Goal: Information Seeking & Learning: Check status

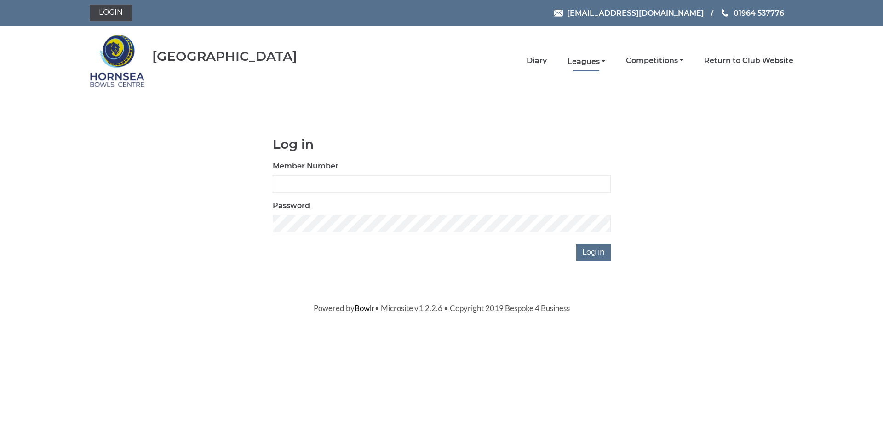
click at [591, 59] on link "Leagues" at bounding box center [587, 62] width 38 height 10
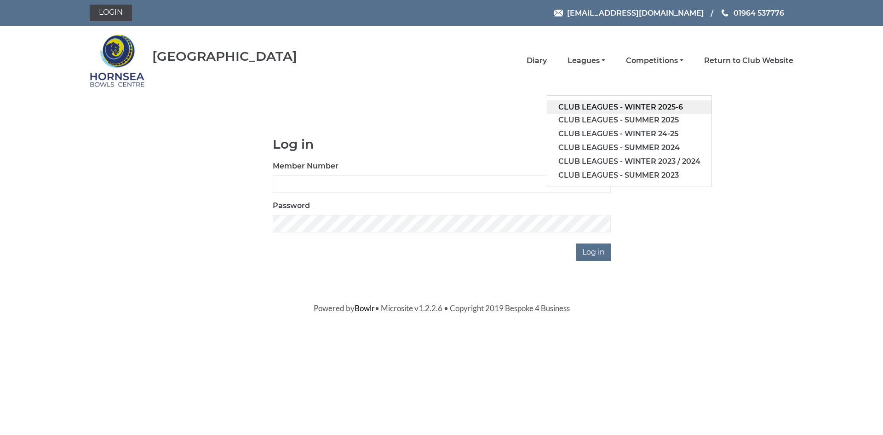
click at [597, 106] on link "Club leagues - Winter 2025-6" at bounding box center [629, 107] width 164 height 14
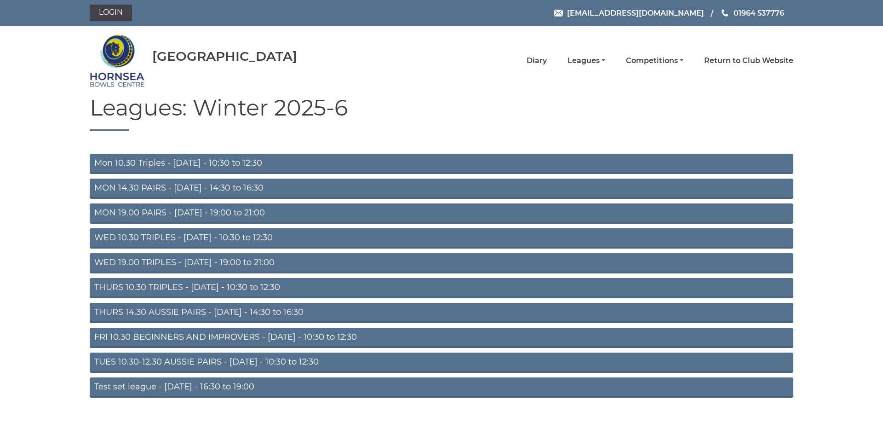
click at [232, 338] on link "FRI 10.30 BEGINNERS AND IMPROVERS - Friday - 10:30 to 12:30" at bounding box center [442, 338] width 704 height 20
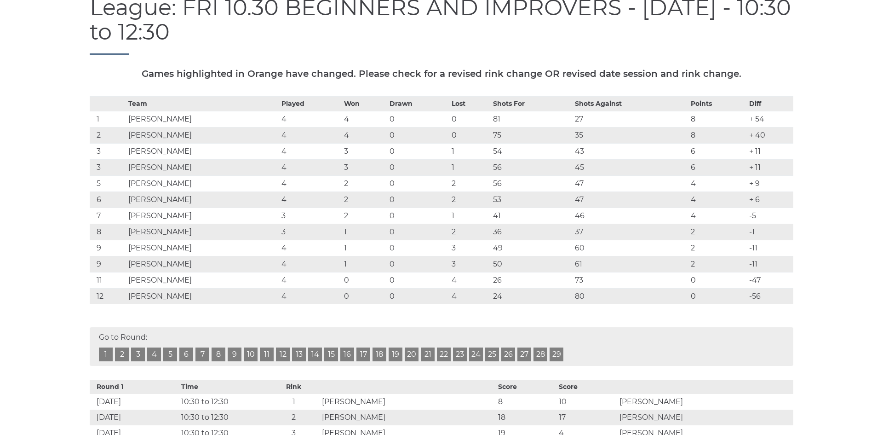
scroll to position [138, 0]
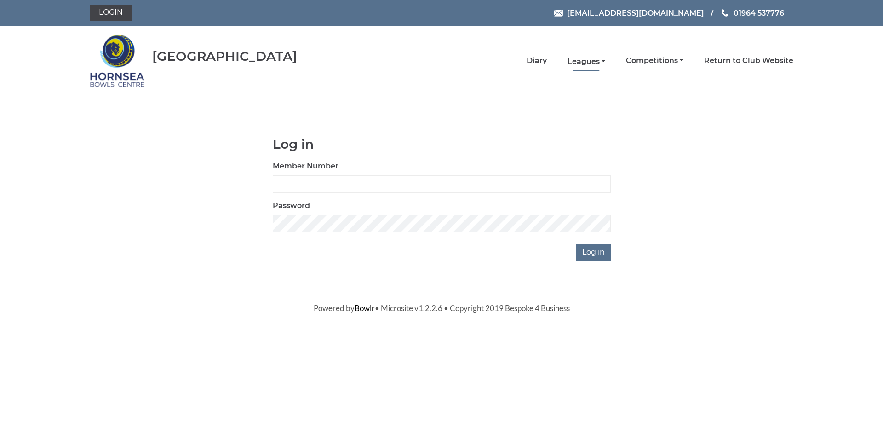
click at [586, 61] on link "Leagues" at bounding box center [587, 62] width 38 height 10
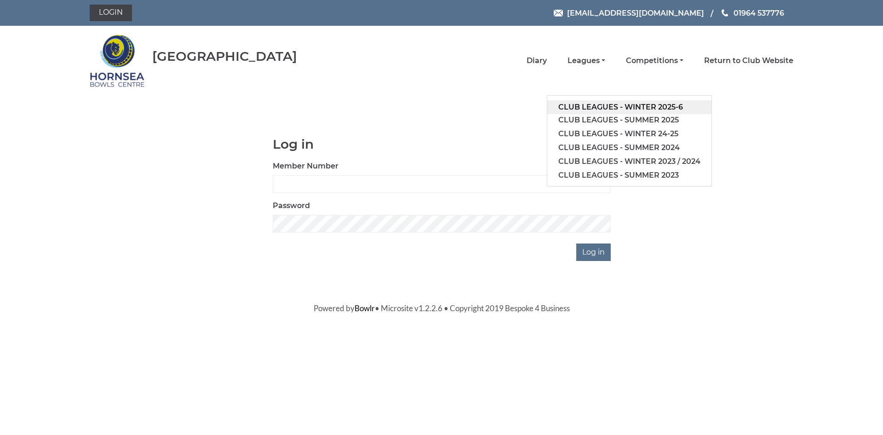
click at [612, 106] on link "Club leagues - Winter 2025-6" at bounding box center [629, 107] width 164 height 14
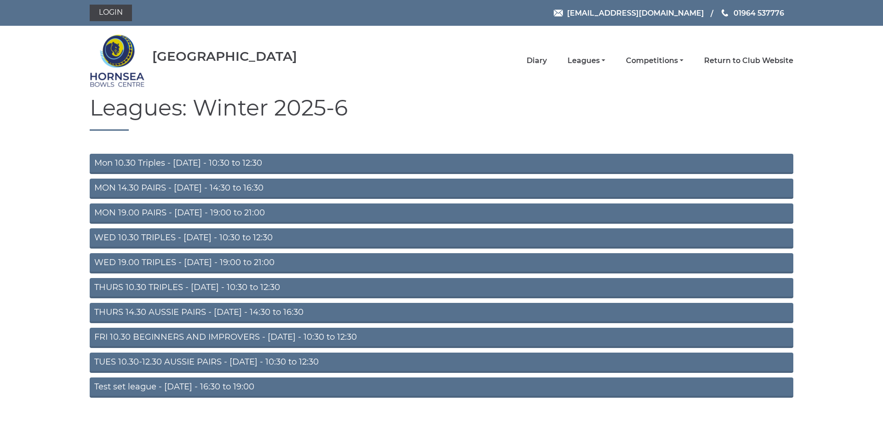
click at [457, 333] on link "FRI 10.30 BEGINNERS AND IMPROVERS - Friday - 10:30 to 12:30" at bounding box center [442, 338] width 704 height 20
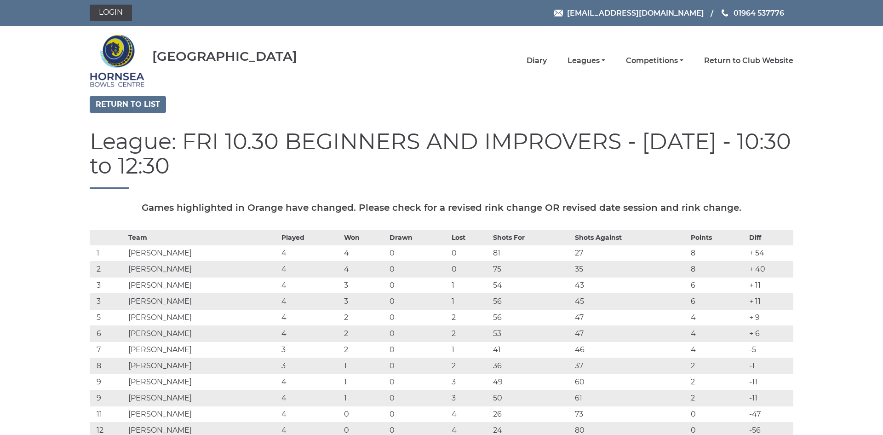
click at [457, 333] on td "2" at bounding box center [469, 333] width 41 height 16
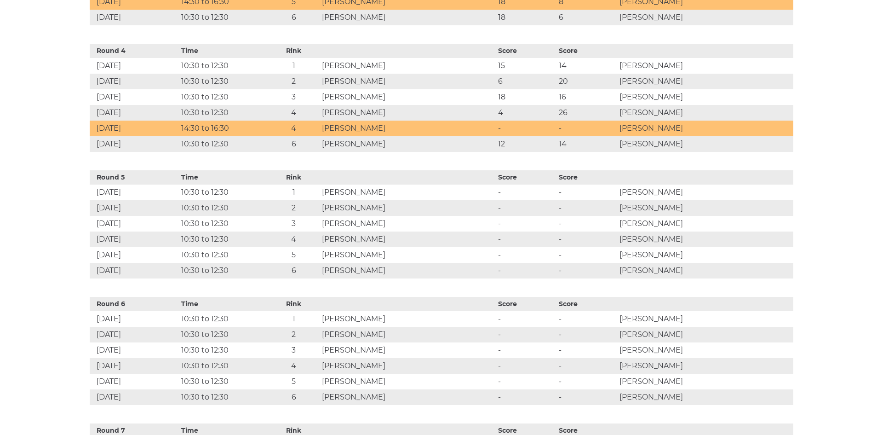
scroll to position [845, 0]
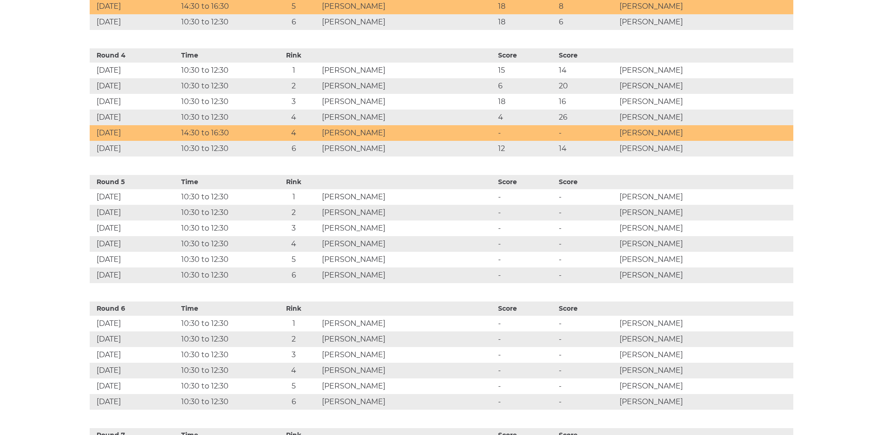
drag, startPoint x: 882, startPoint y: 106, endPoint x: 878, endPoint y: 138, distance: 31.6
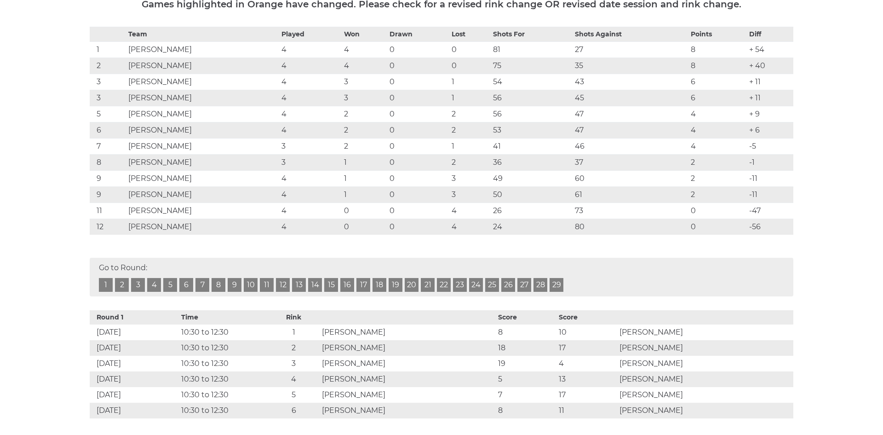
scroll to position [208, 0]
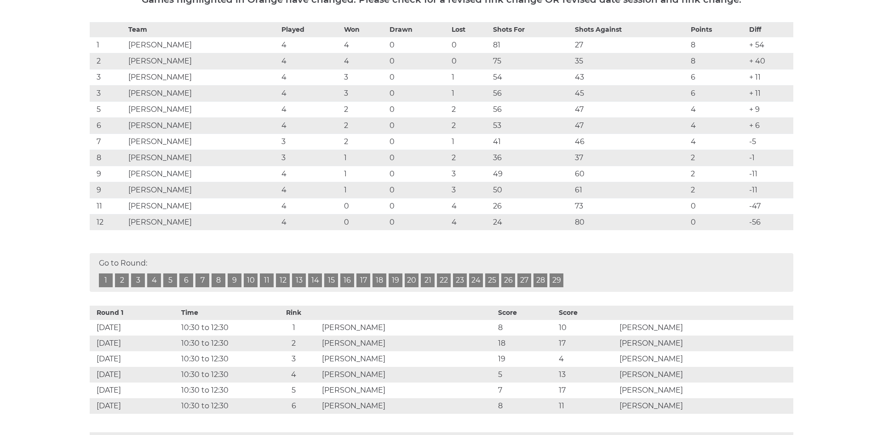
drag, startPoint x: 876, startPoint y: 48, endPoint x: 883, endPoint y: 69, distance: 22.1
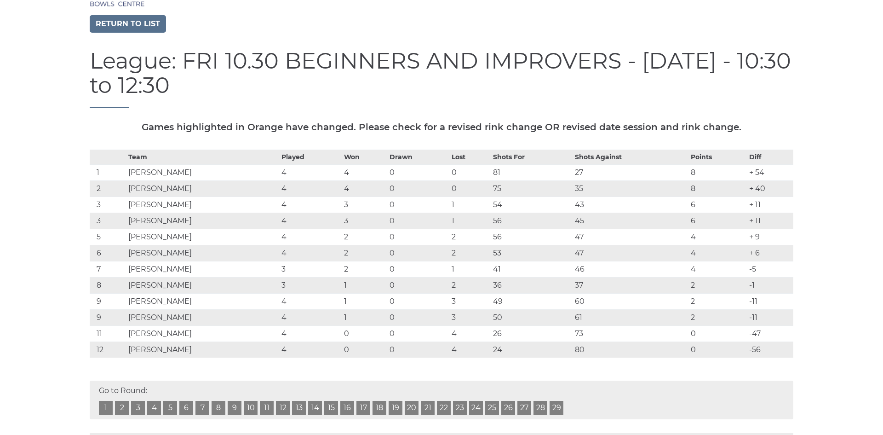
scroll to position [76, 0]
